Goal: Task Accomplishment & Management: Manage account settings

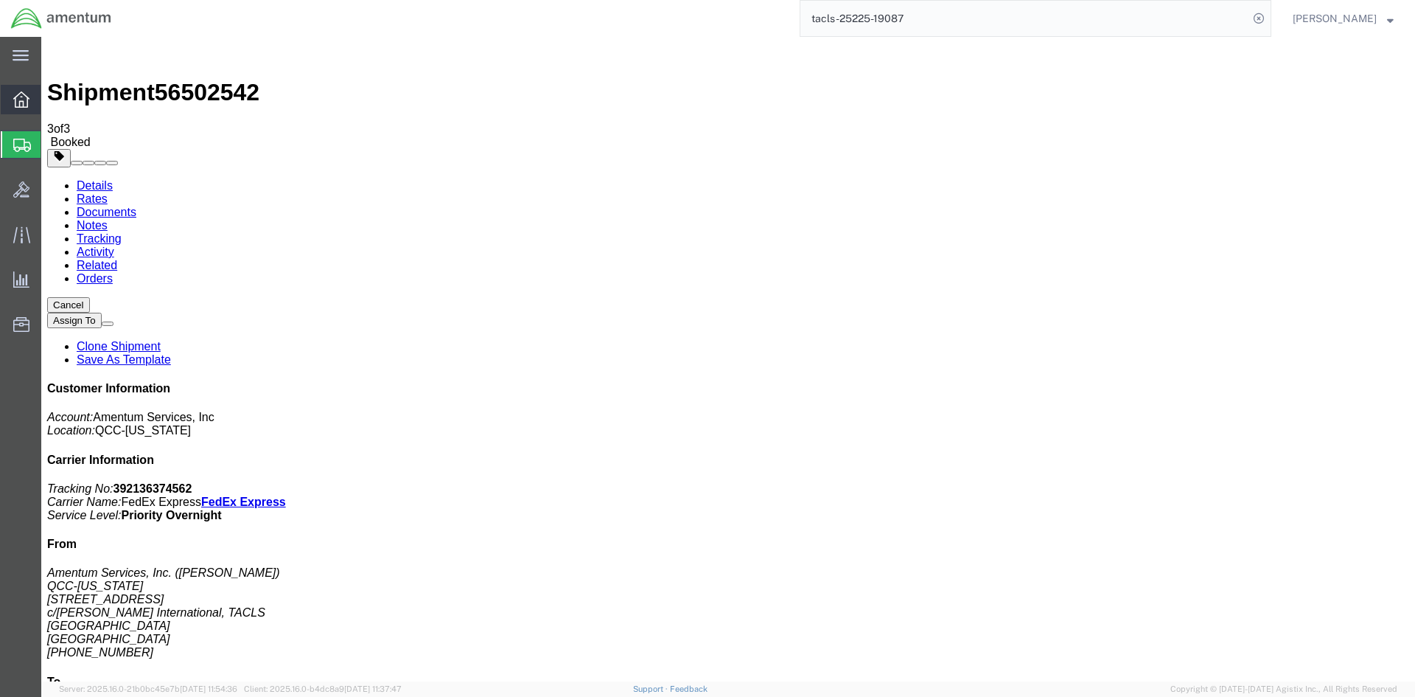
click at [51, 105] on span "Overview" at bounding box center [46, 99] width 10 height 29
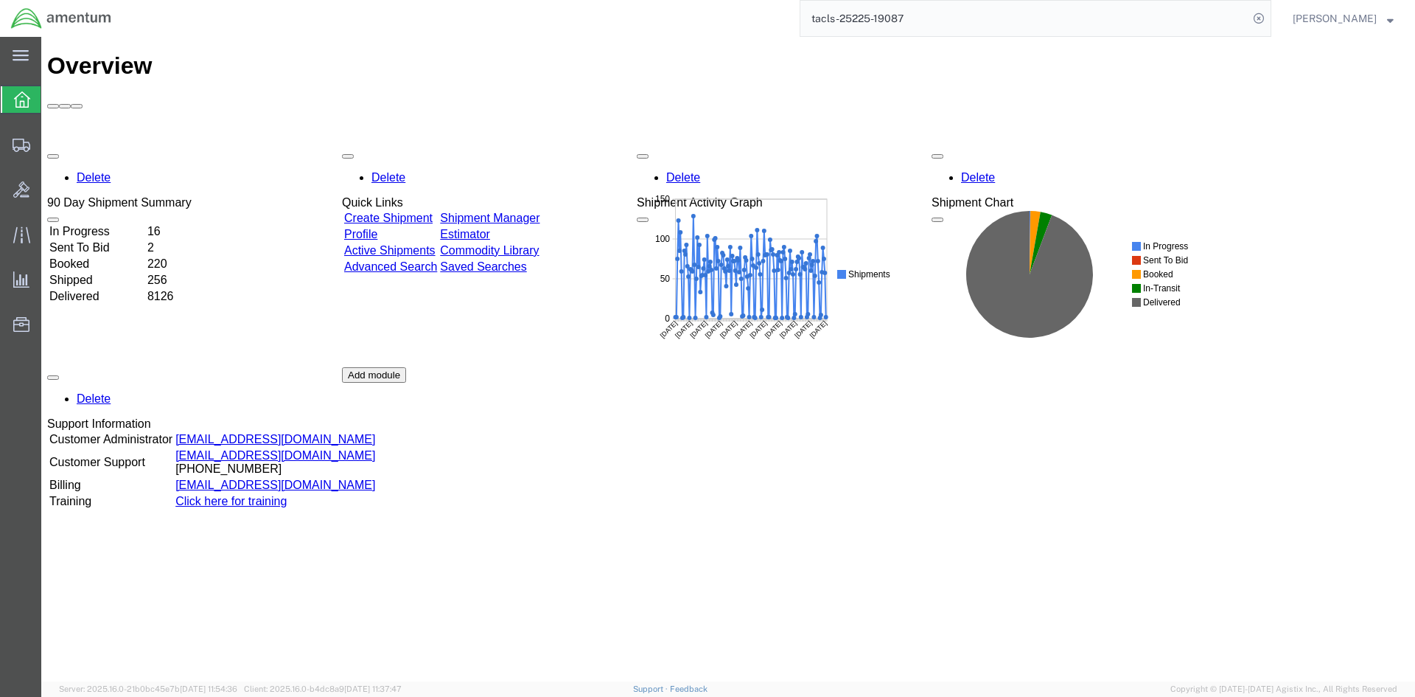
click at [540, 212] on link "Shipment Manager" at bounding box center [490, 218] width 100 height 13
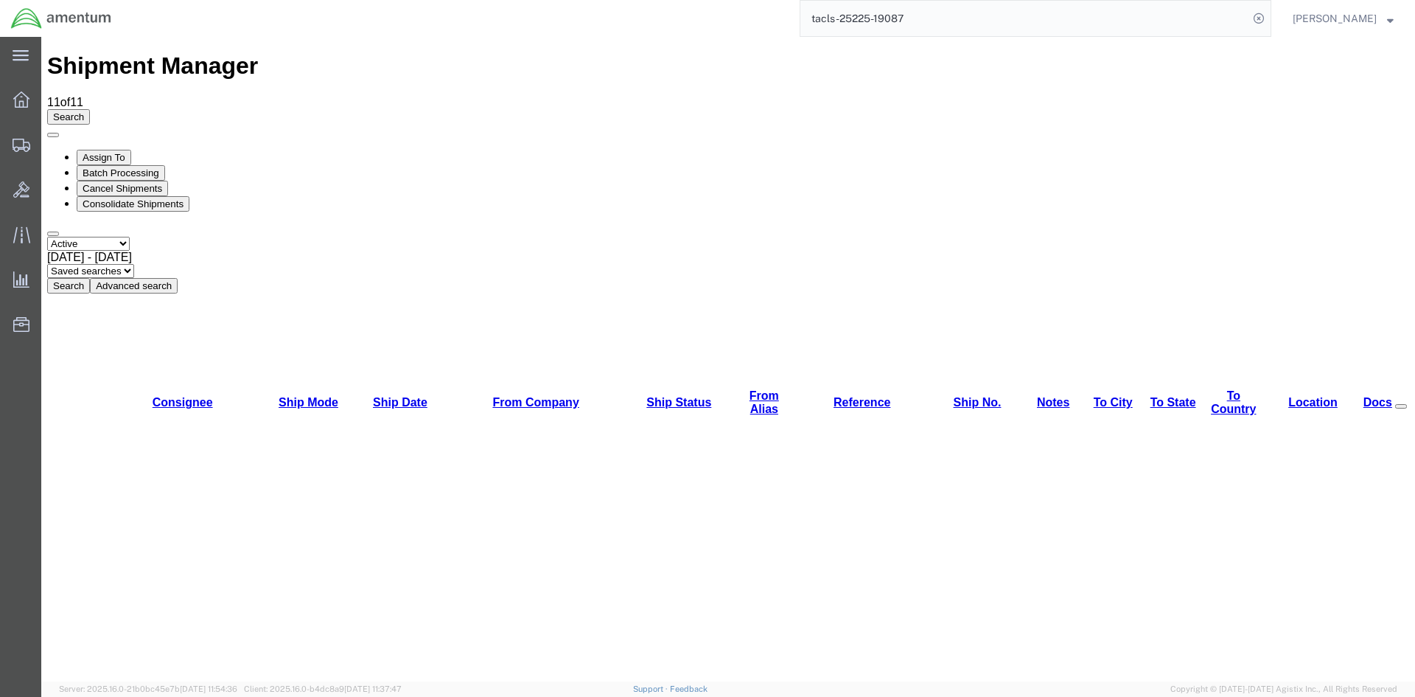
drag, startPoint x: 308, startPoint y: 39, endPoint x: 463, endPoint y: 102, distance: 167.0
click at [90, 278] on button "Search" at bounding box center [68, 285] width 43 height 15
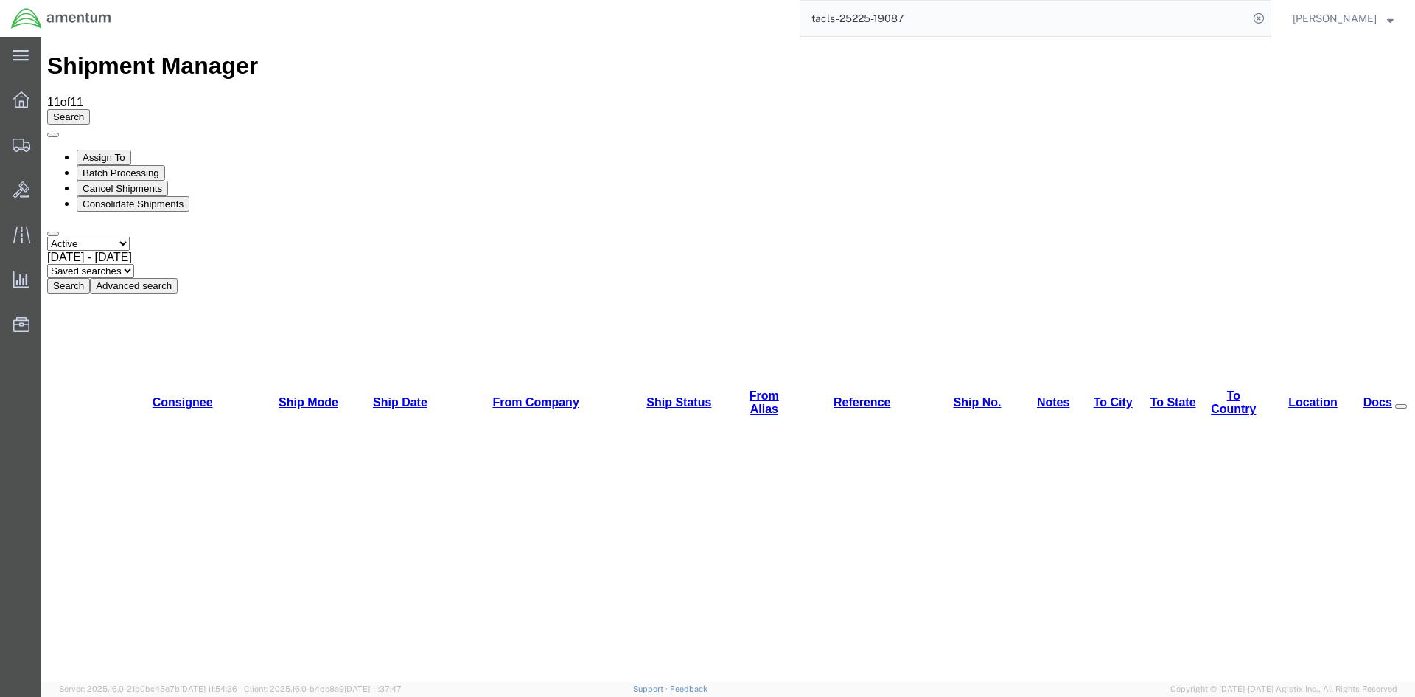
click at [90, 278] on button "Search" at bounding box center [68, 285] width 43 height 15
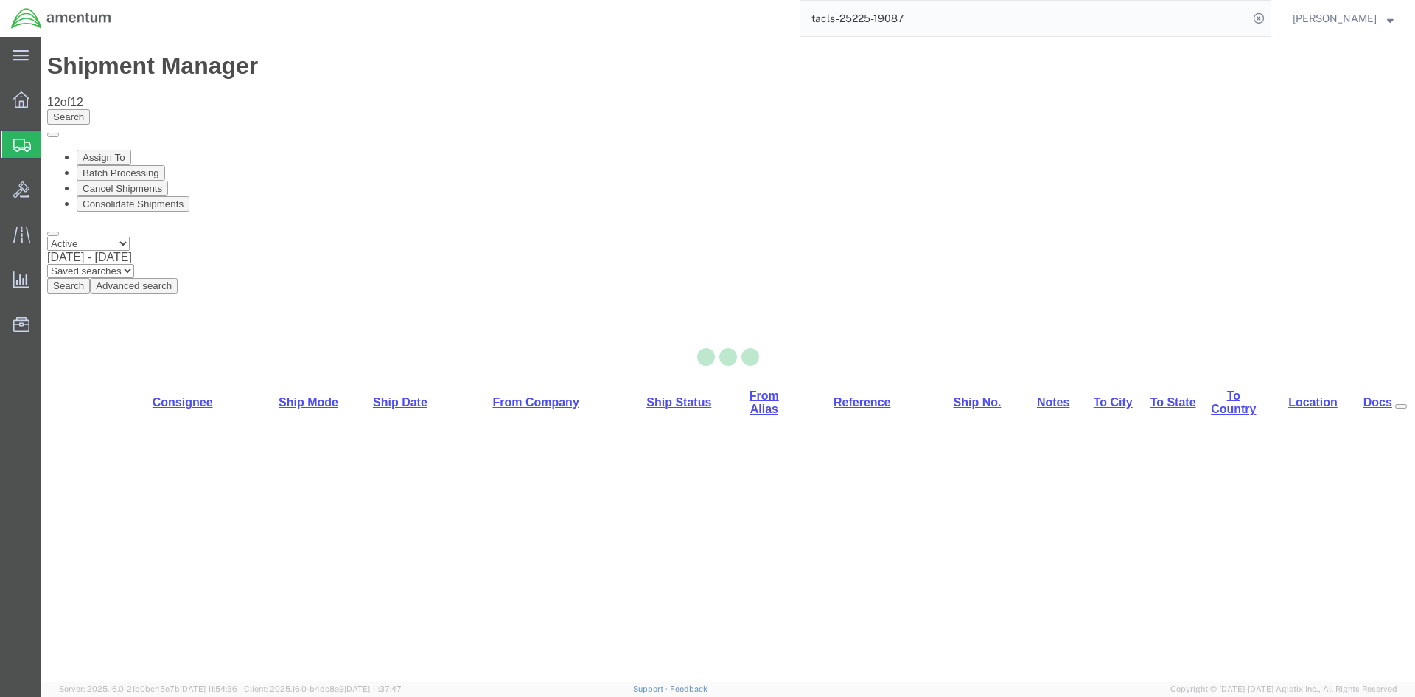
select select "42668"
select select "42728"
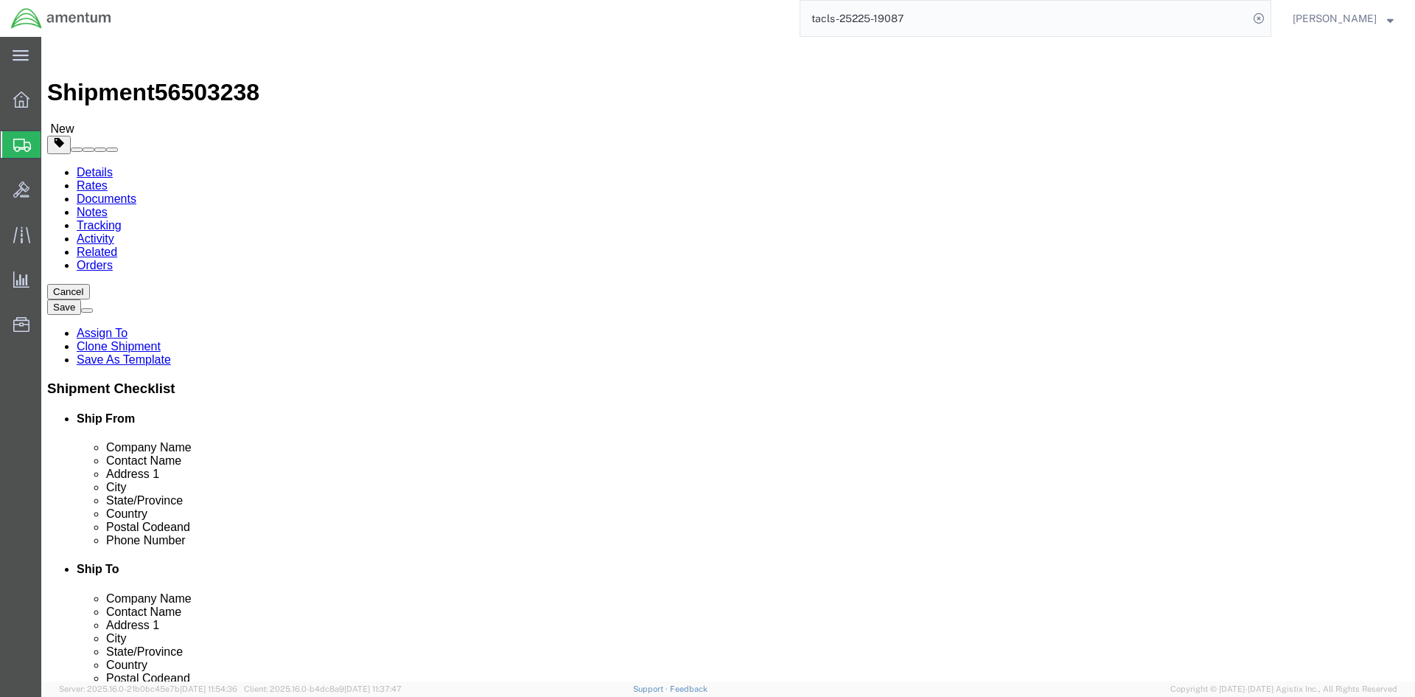
click button "Rate Shipment"
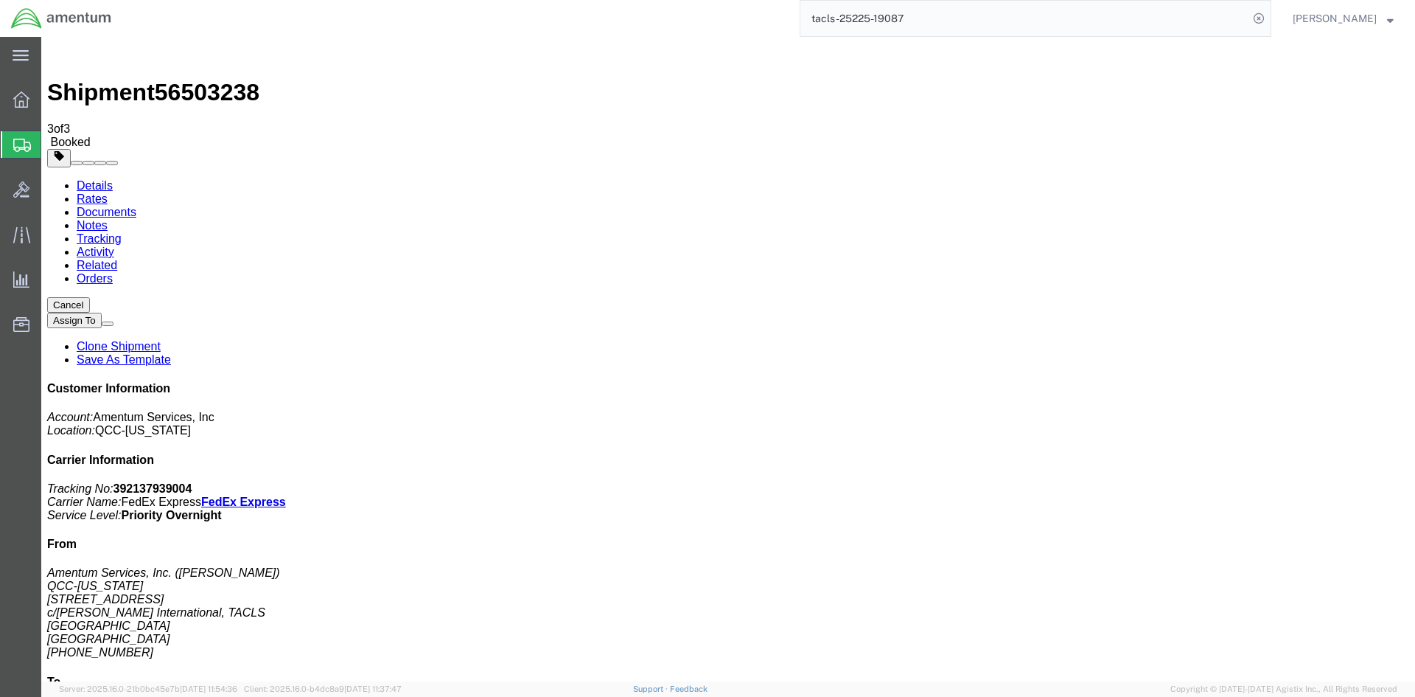
drag, startPoint x: 523, startPoint y: 262, endPoint x: 596, endPoint y: 261, distance: 73.0
drag, startPoint x: 618, startPoint y: 262, endPoint x: 66, endPoint y: 328, distance: 555.2
click at [51, 100] on span "Overview" at bounding box center [46, 99] width 10 height 29
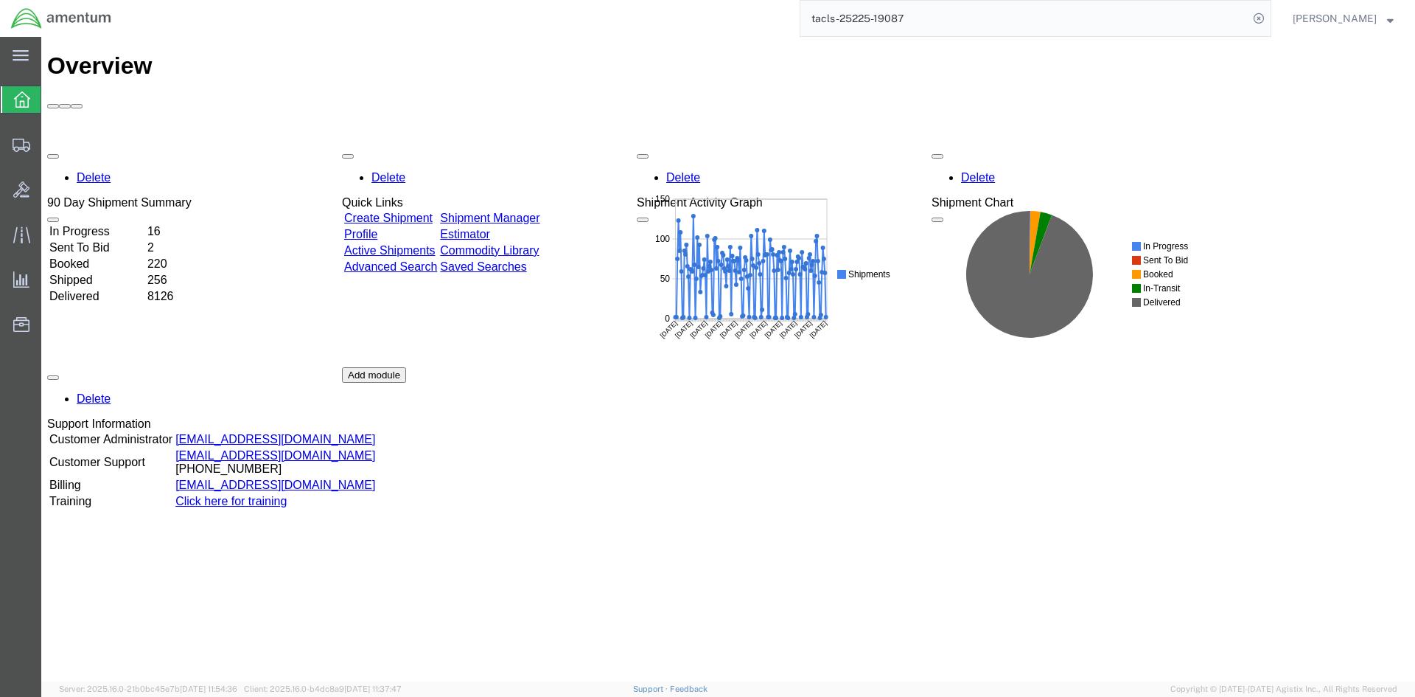
click at [540, 212] on link "Shipment Manager" at bounding box center [490, 218] width 100 height 13
